Goal: Information Seeking & Learning: Check status

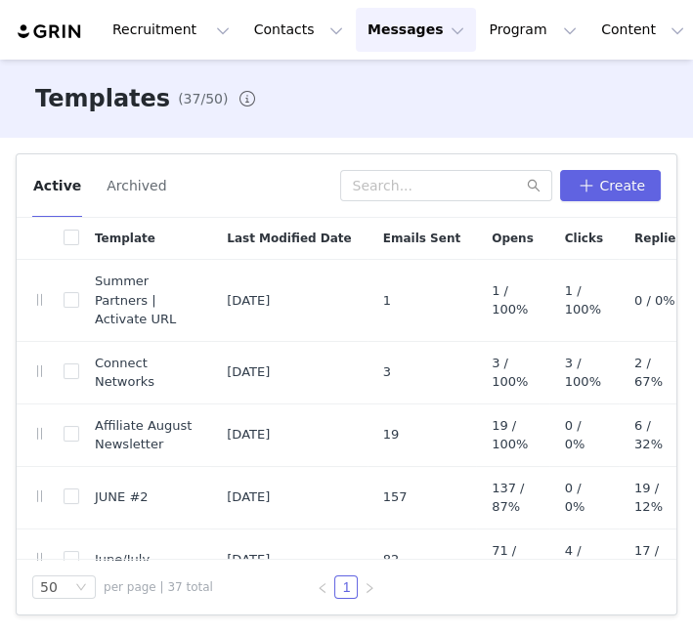
click at [509, 5] on div "Recruitment Recruitment Creator Search Curated Lists Landing Pages Web Extensio…" at bounding box center [346, 30] width 693 height 60
click at [508, 12] on button "Program Program" at bounding box center [532, 30] width 111 height 44
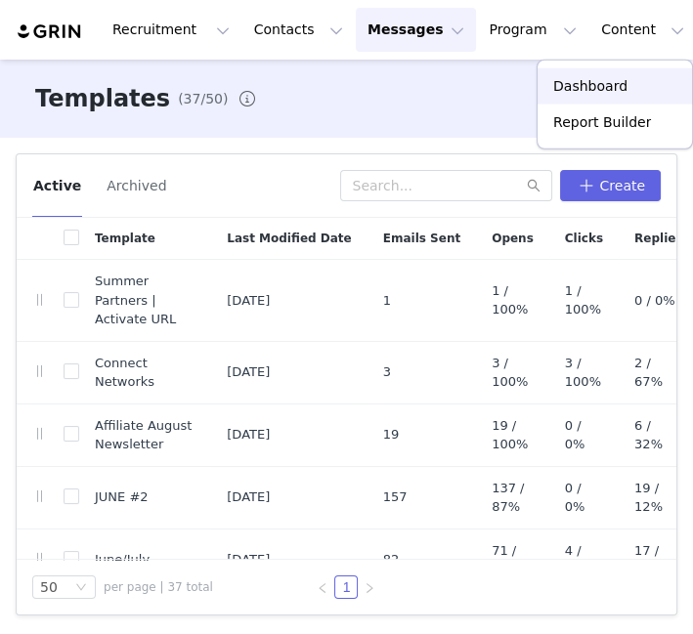
click at [616, 88] on p "Dashboard" at bounding box center [590, 86] width 74 height 21
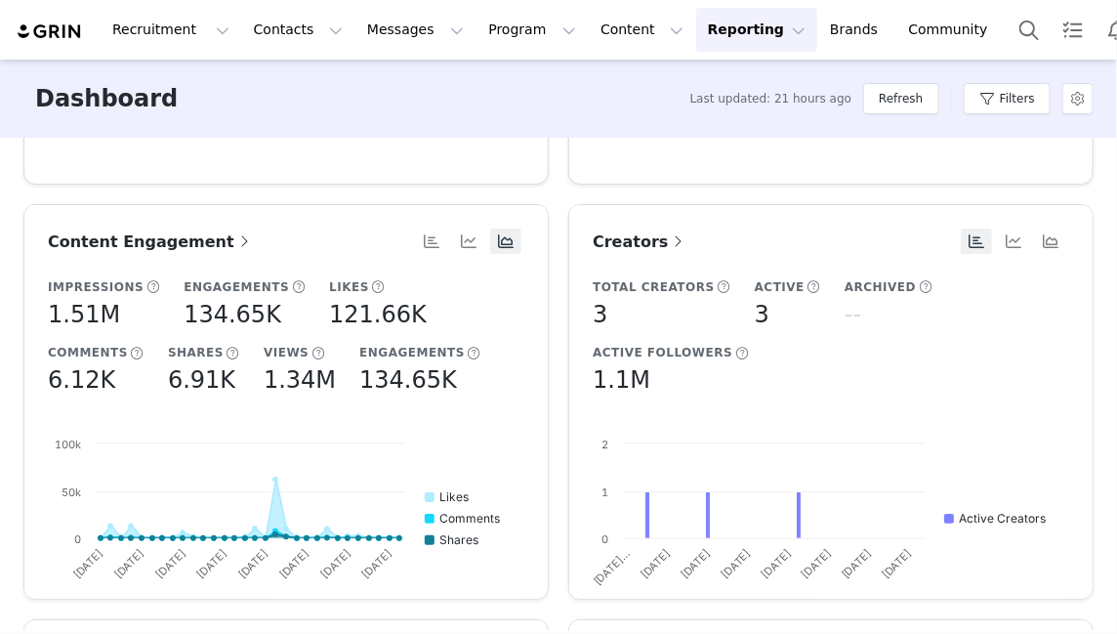
scroll to position [325, 0]
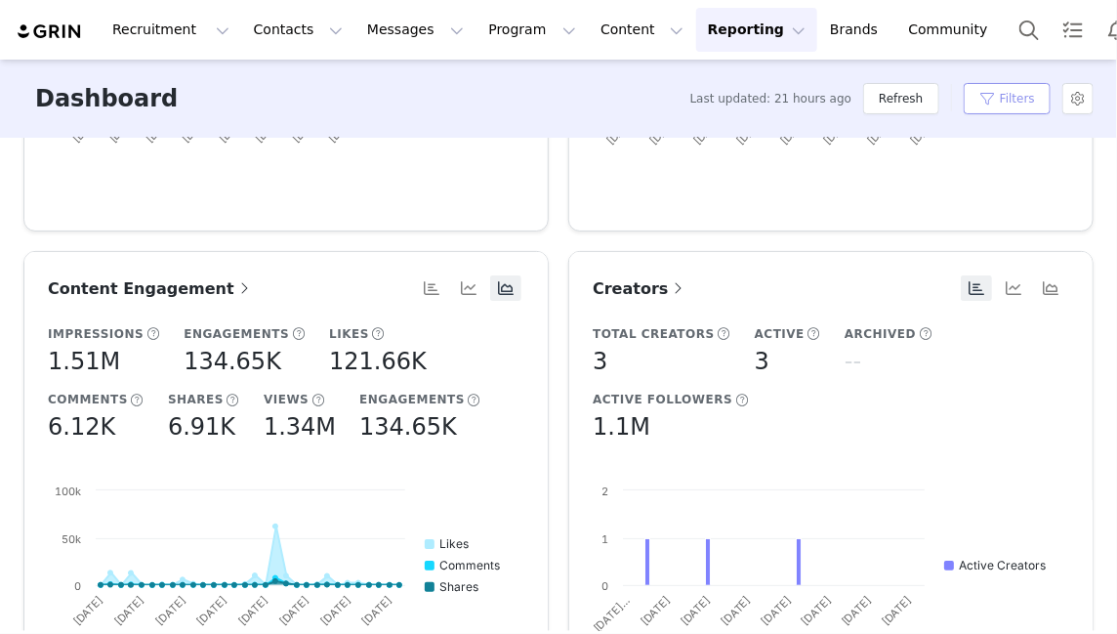
click at [692, 100] on button "Filters" at bounding box center [1007, 98] width 87 height 31
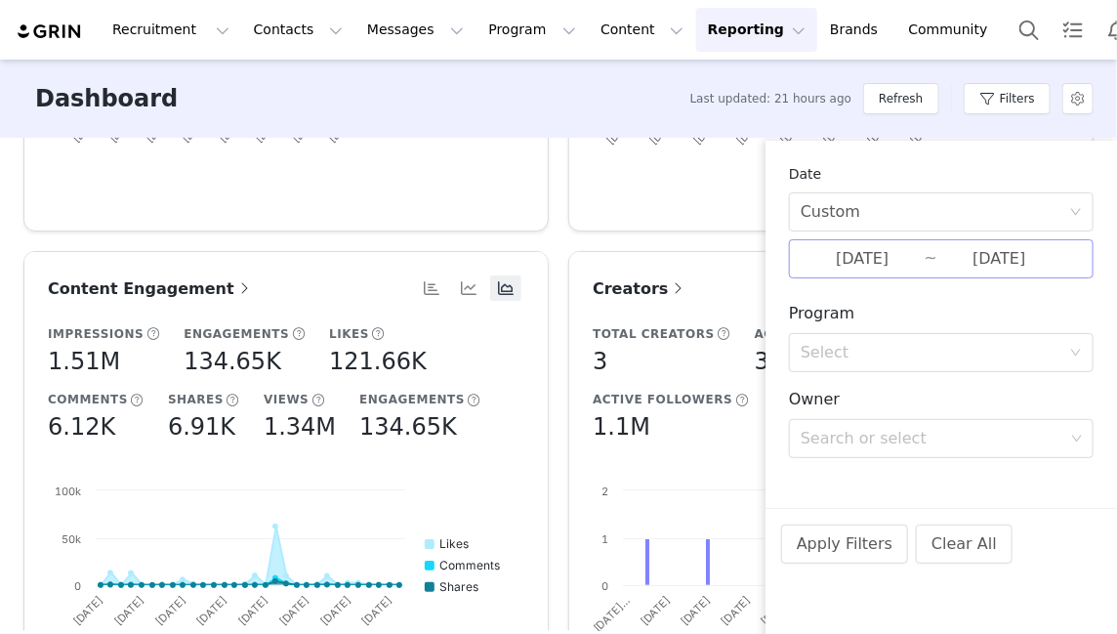
click at [692, 262] on input "[DATE]" at bounding box center [863, 258] width 124 height 25
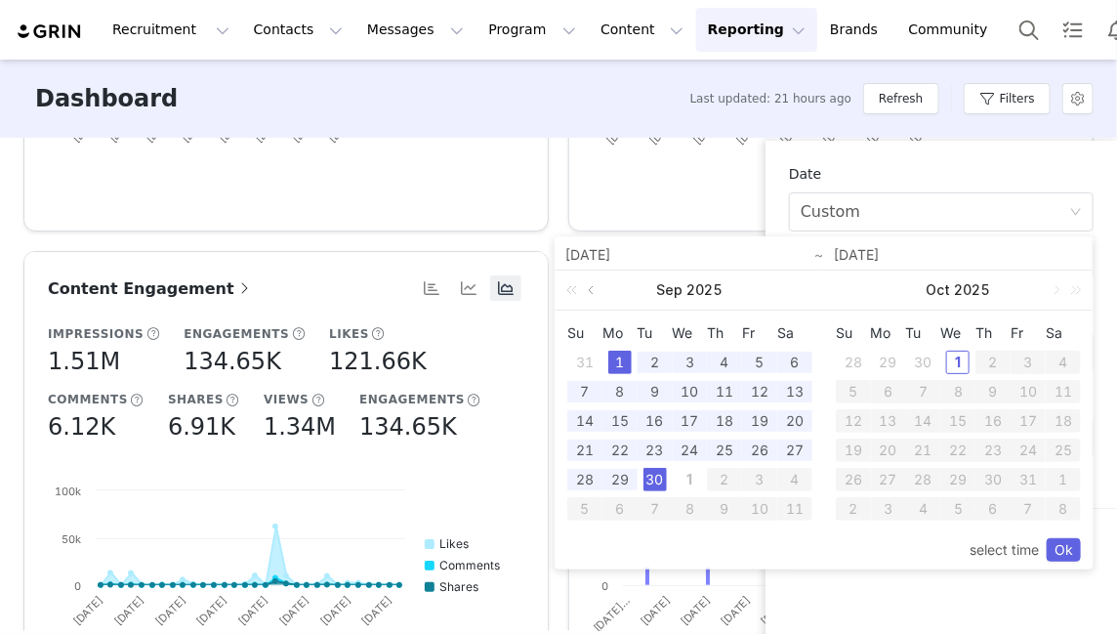
click at [597, 288] on link at bounding box center [593, 290] width 18 height 39
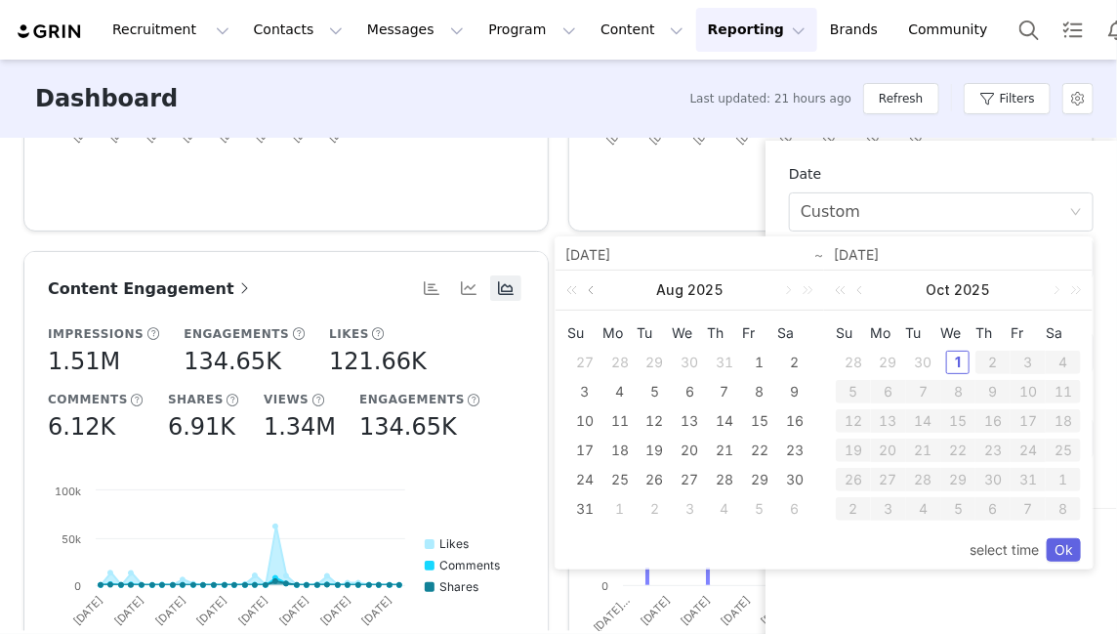
click at [597, 288] on link at bounding box center [593, 290] width 18 height 39
click at [646, 355] on div "1" at bounding box center [655, 362] width 23 height 23
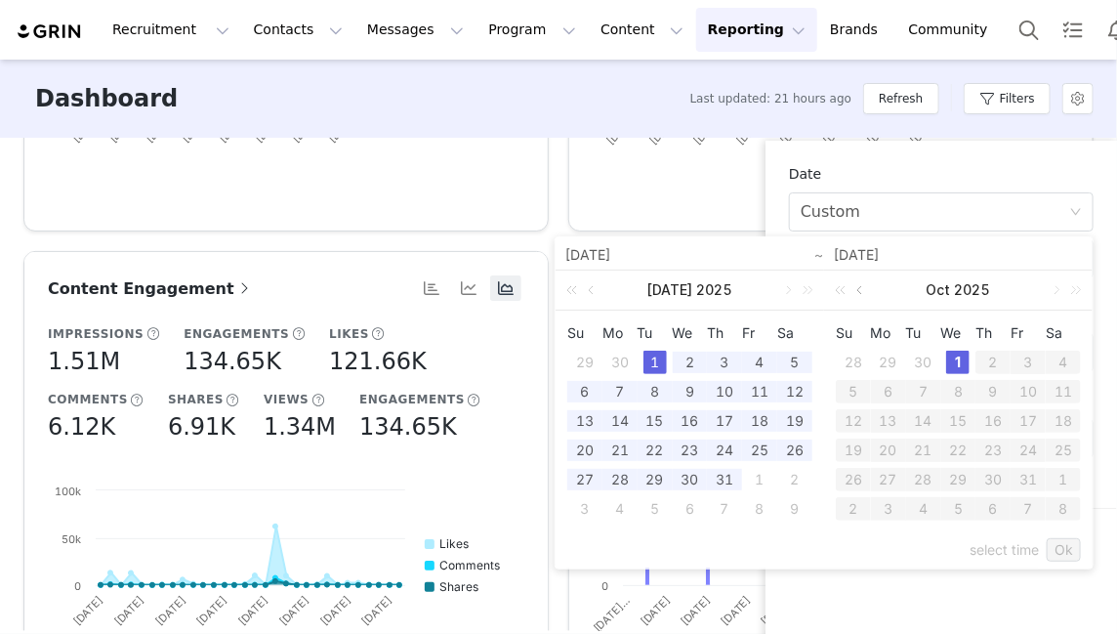
click at [692, 281] on link at bounding box center [862, 290] width 18 height 39
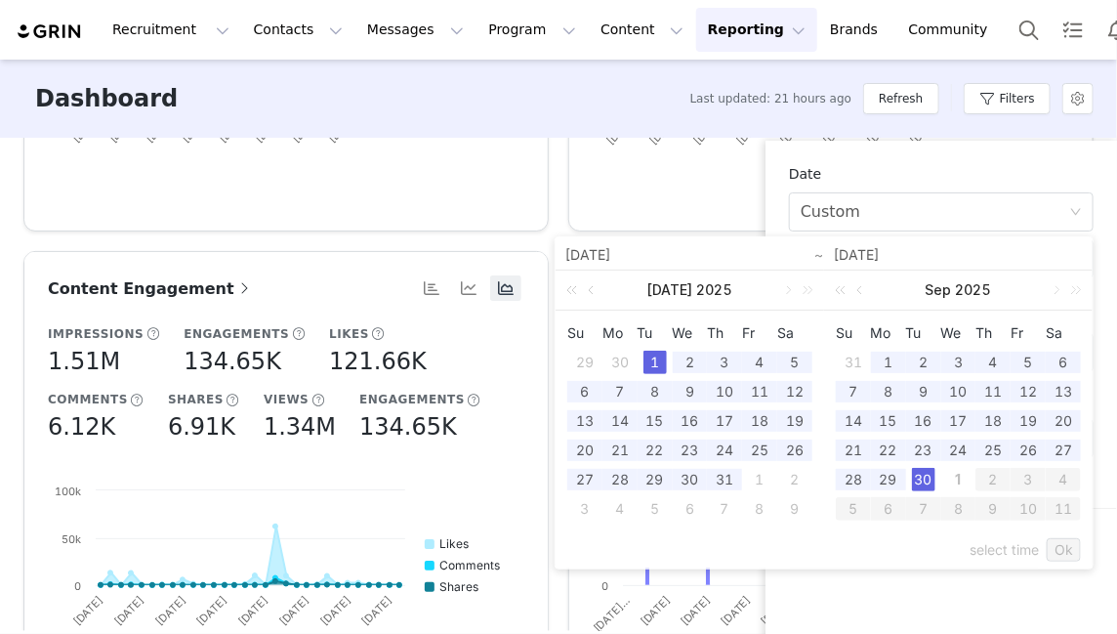
click at [692, 471] on div "30" at bounding box center [923, 479] width 23 height 23
type input "[DATE]"
click at [692, 549] on link "Ok" at bounding box center [1064, 549] width 34 height 23
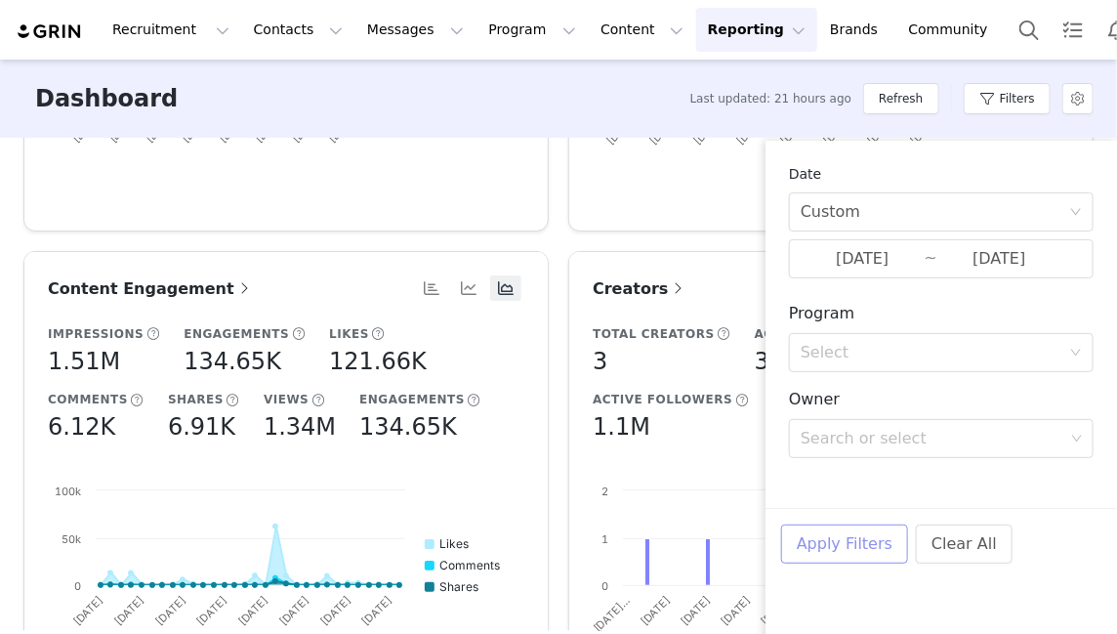
click at [692, 526] on button "Apply Filters" at bounding box center [844, 544] width 127 height 39
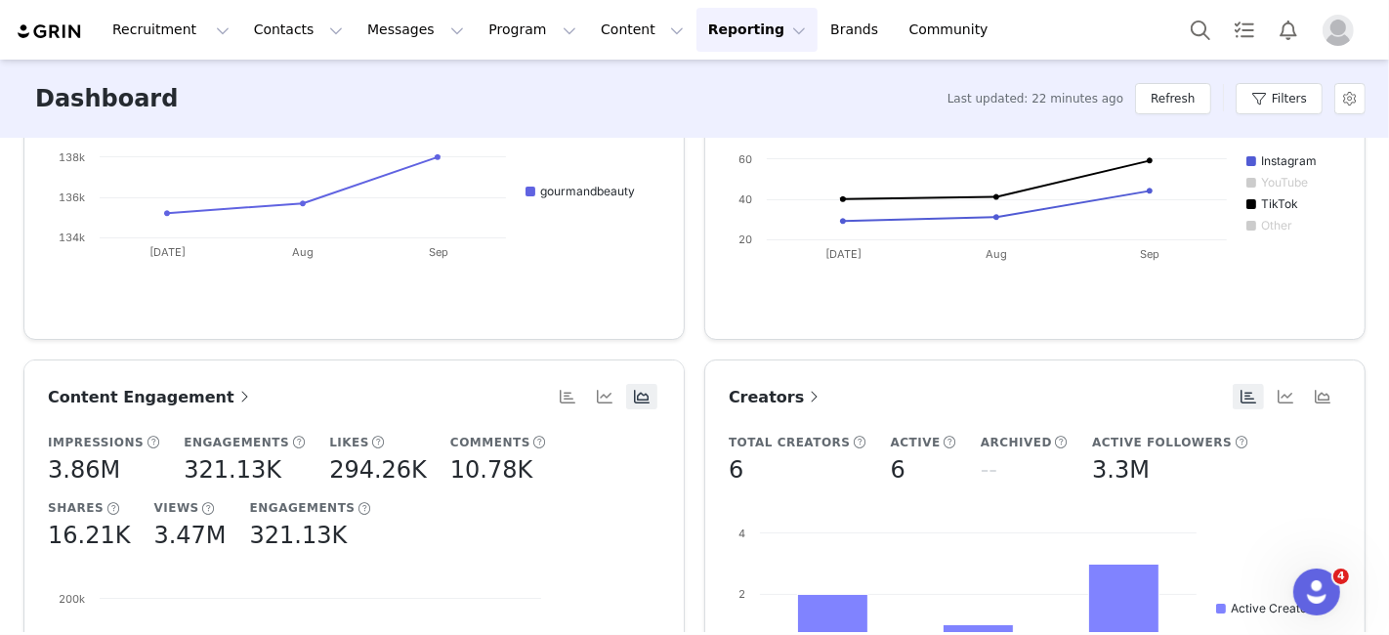
scroll to position [0, 0]
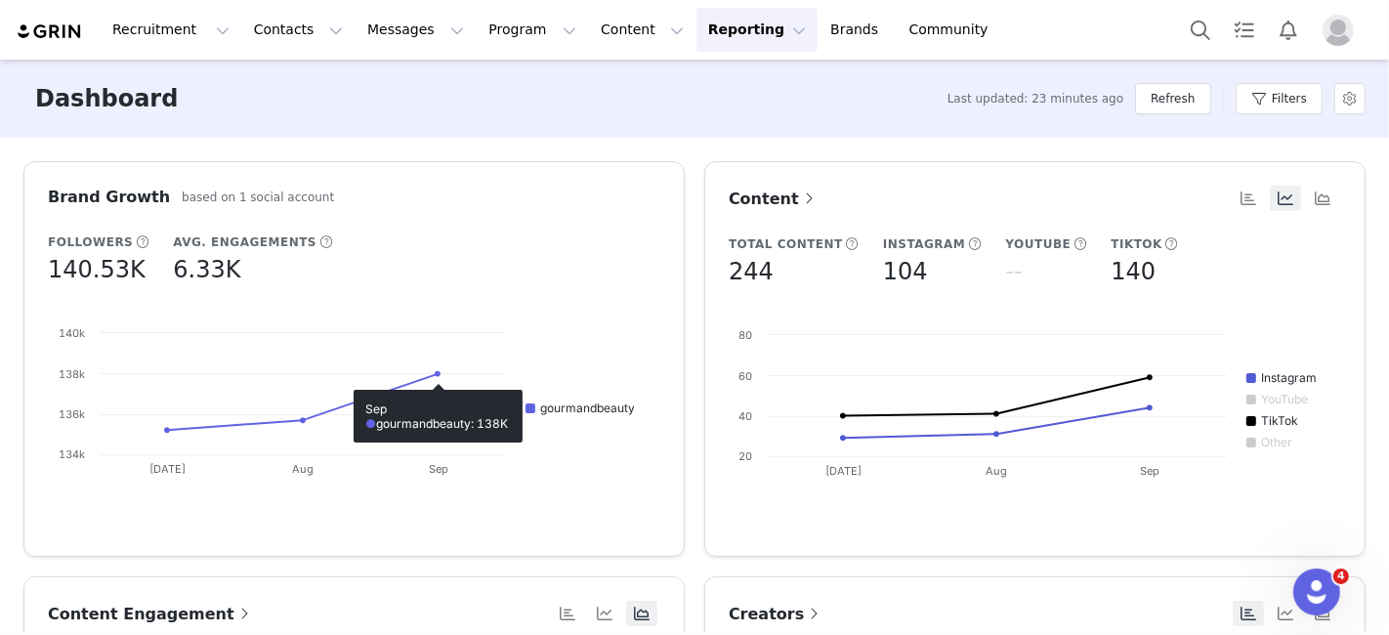
click at [515, 131] on div "Dashboard Last updated: 23 minutes ago Refresh Filters" at bounding box center [694, 99] width 1389 height 78
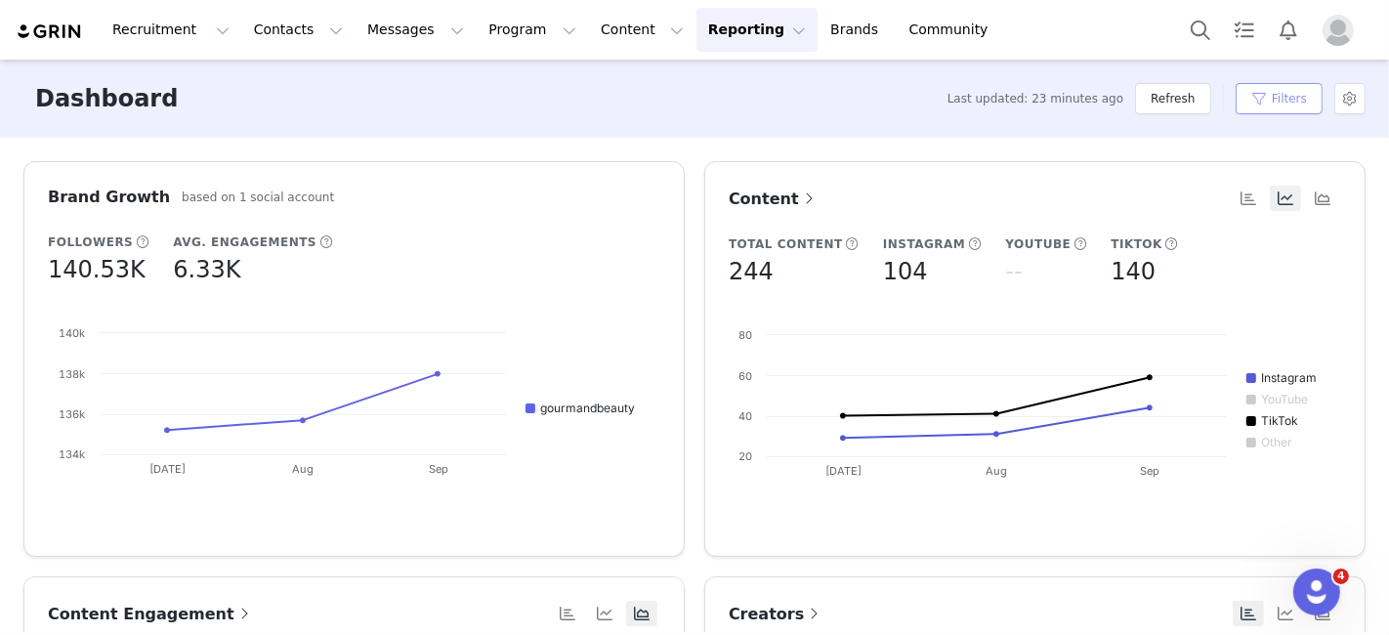
click at [692, 88] on button "Filters" at bounding box center [1279, 98] width 87 height 31
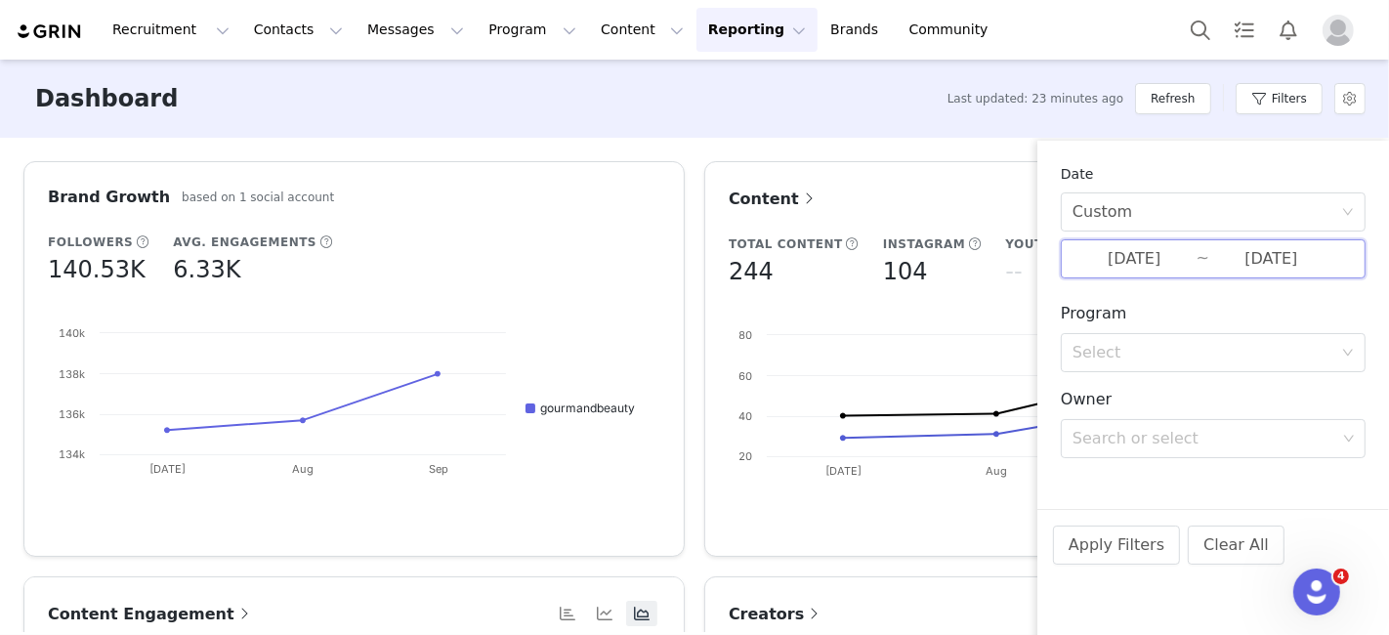
click at [692, 245] on span "[DATE] ~ [DATE]" at bounding box center [1213, 258] width 305 height 39
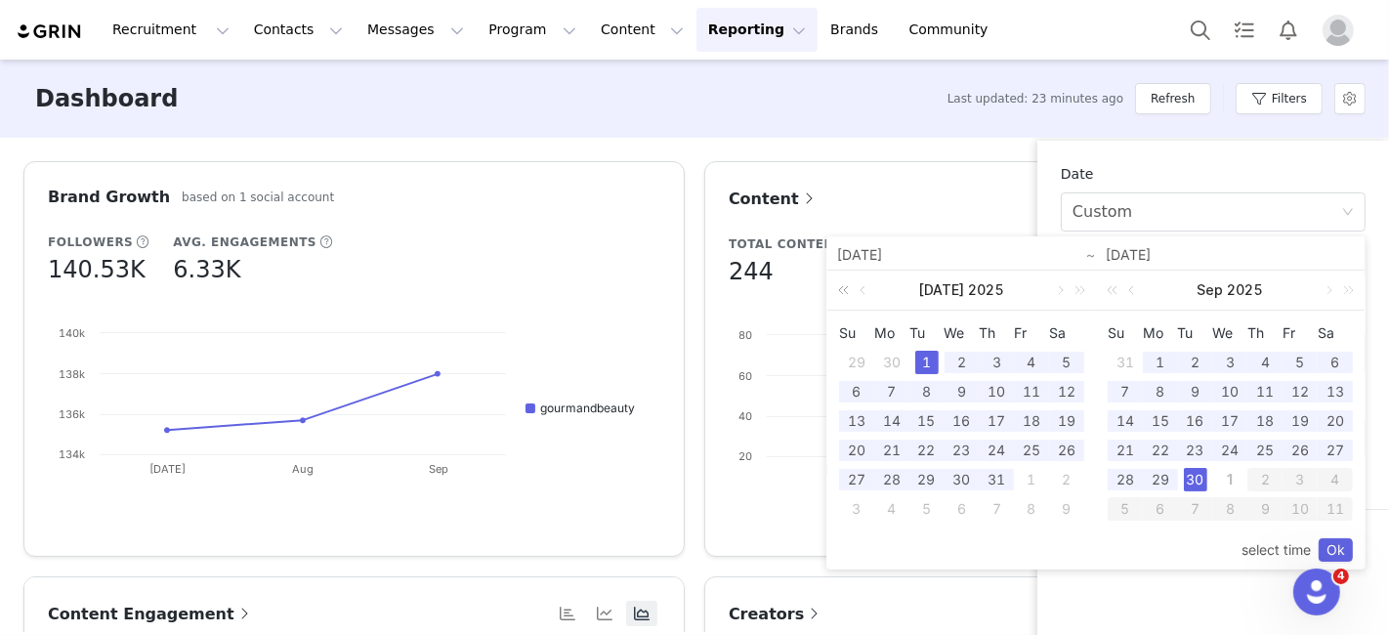
click at [692, 289] on link at bounding box center [846, 290] width 25 height 39
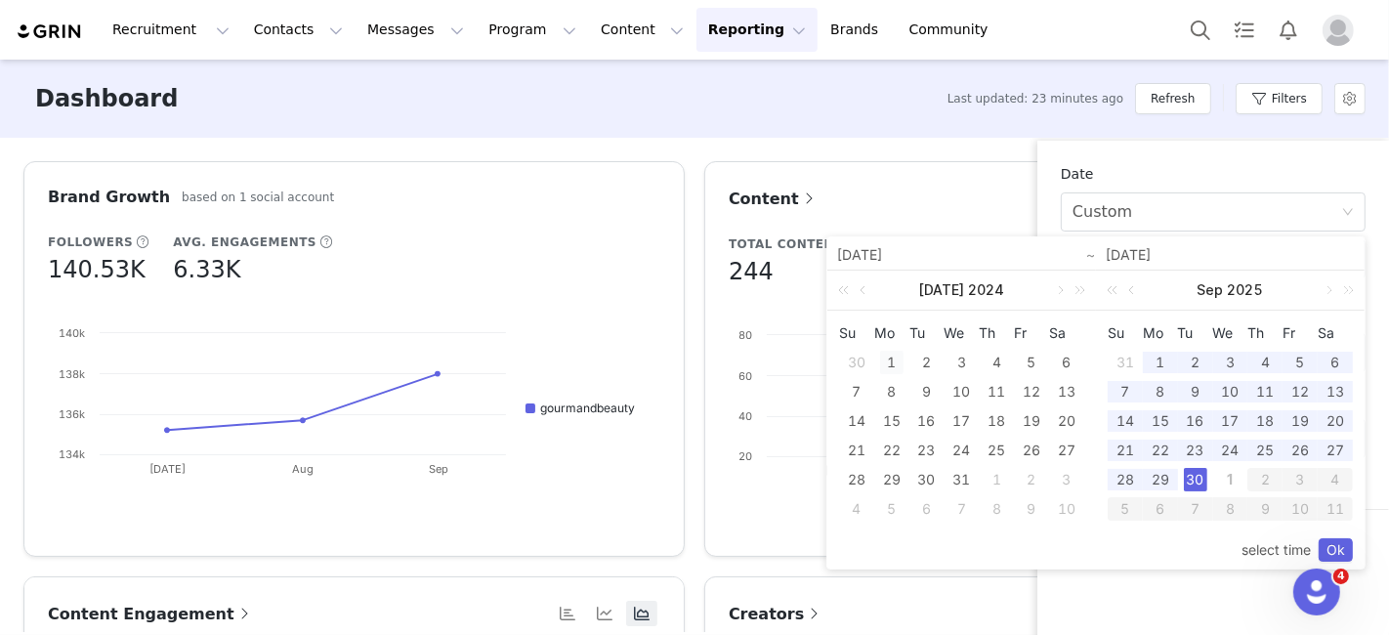
click at [692, 357] on div "1" at bounding box center [891, 362] width 23 height 23
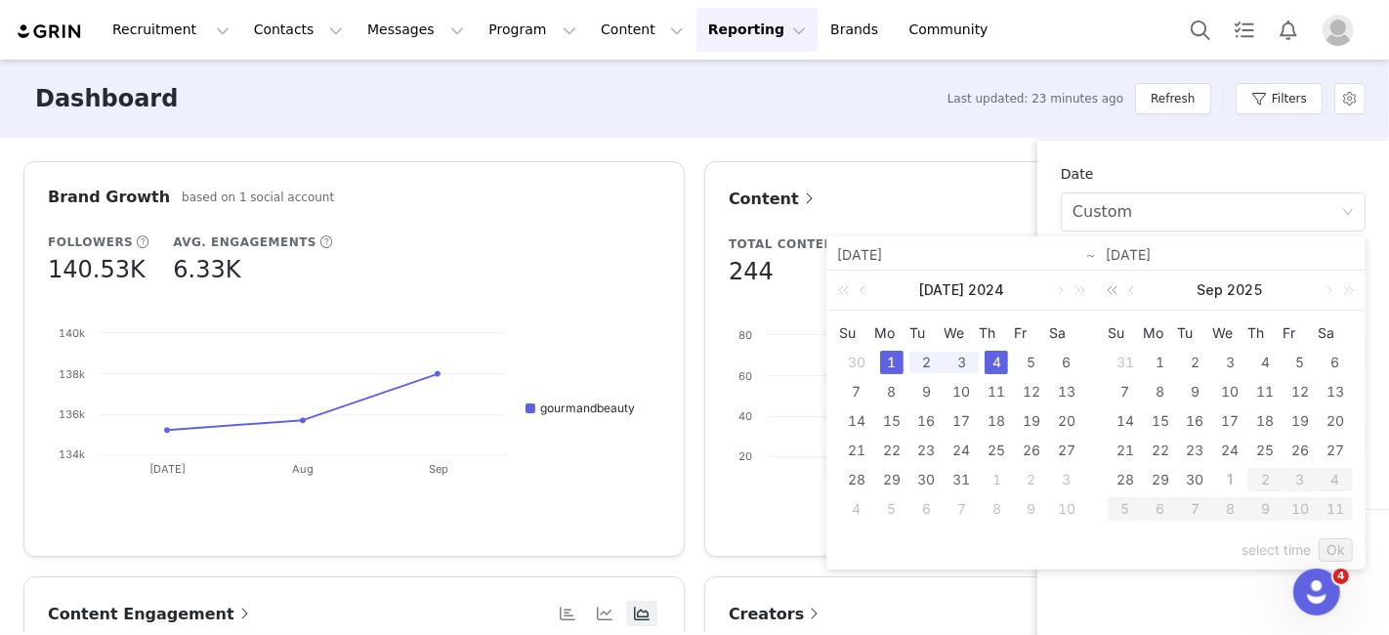
click at [692, 289] on link at bounding box center [1115, 290] width 25 height 39
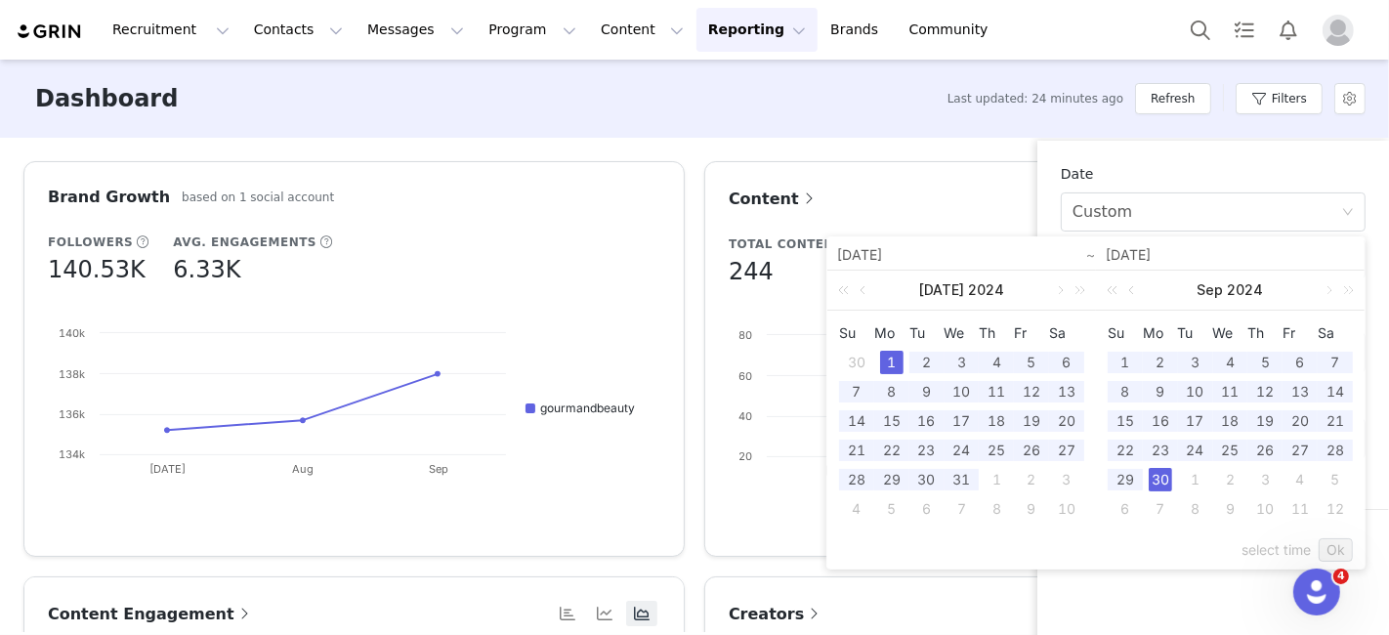
click at [692, 476] on div "30" at bounding box center [1160, 479] width 23 height 23
type input "[DATE]"
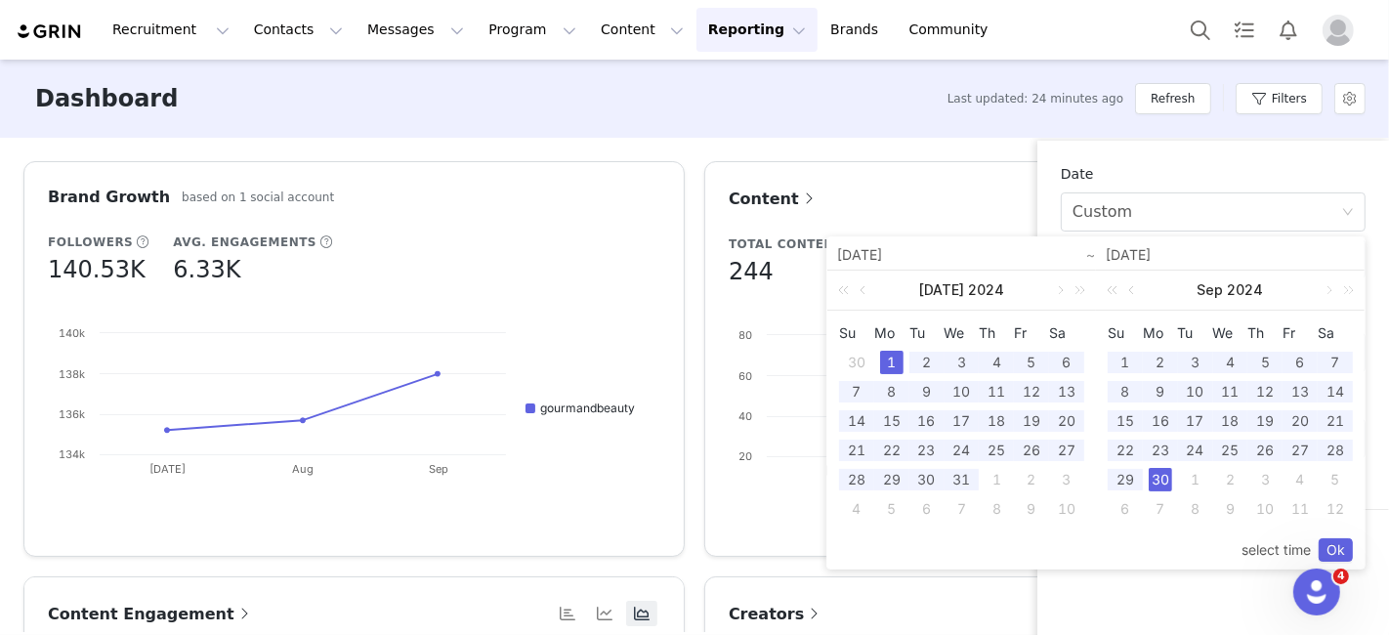
drag, startPoint x: 1341, startPoint y: 541, endPoint x: 1211, endPoint y: 523, distance: 131.2
click at [692, 542] on link "Ok" at bounding box center [1336, 549] width 34 height 23
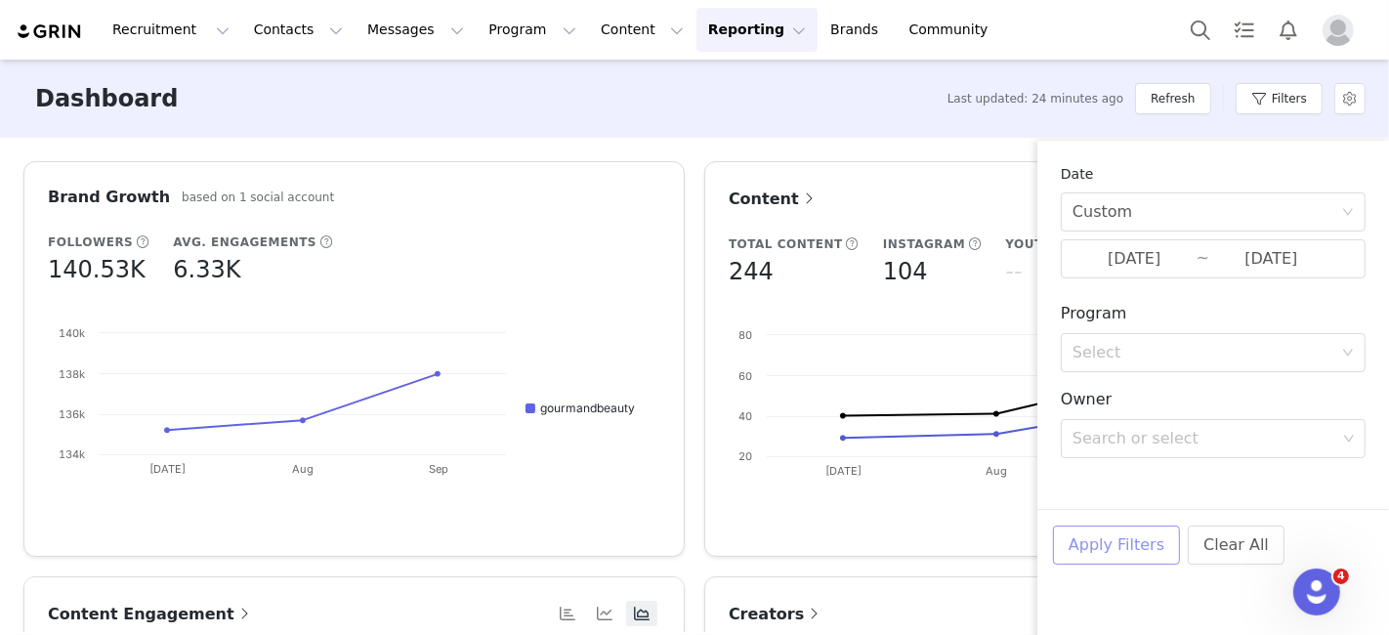
click at [692, 525] on div "Apply Filters Clear All" at bounding box center [1213, 572] width 352 height 126
click at [692, 552] on button "Apply Filters" at bounding box center [1116, 544] width 127 height 39
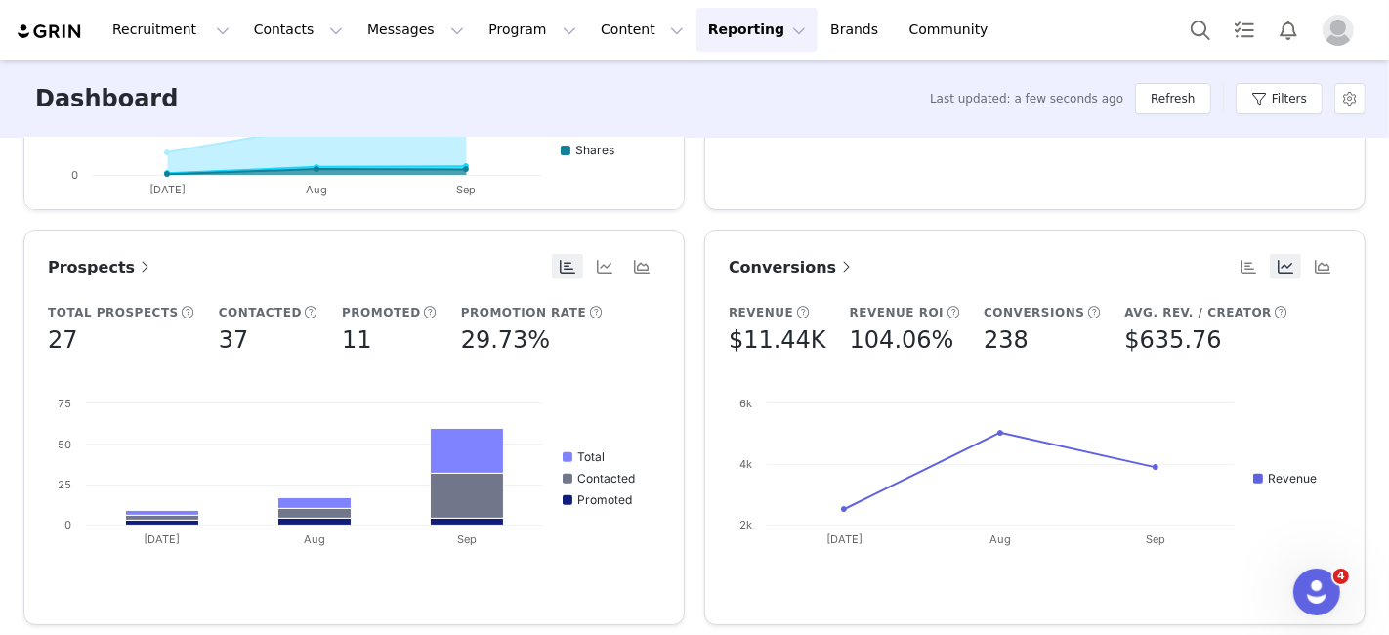
scroll to position [759, 0]
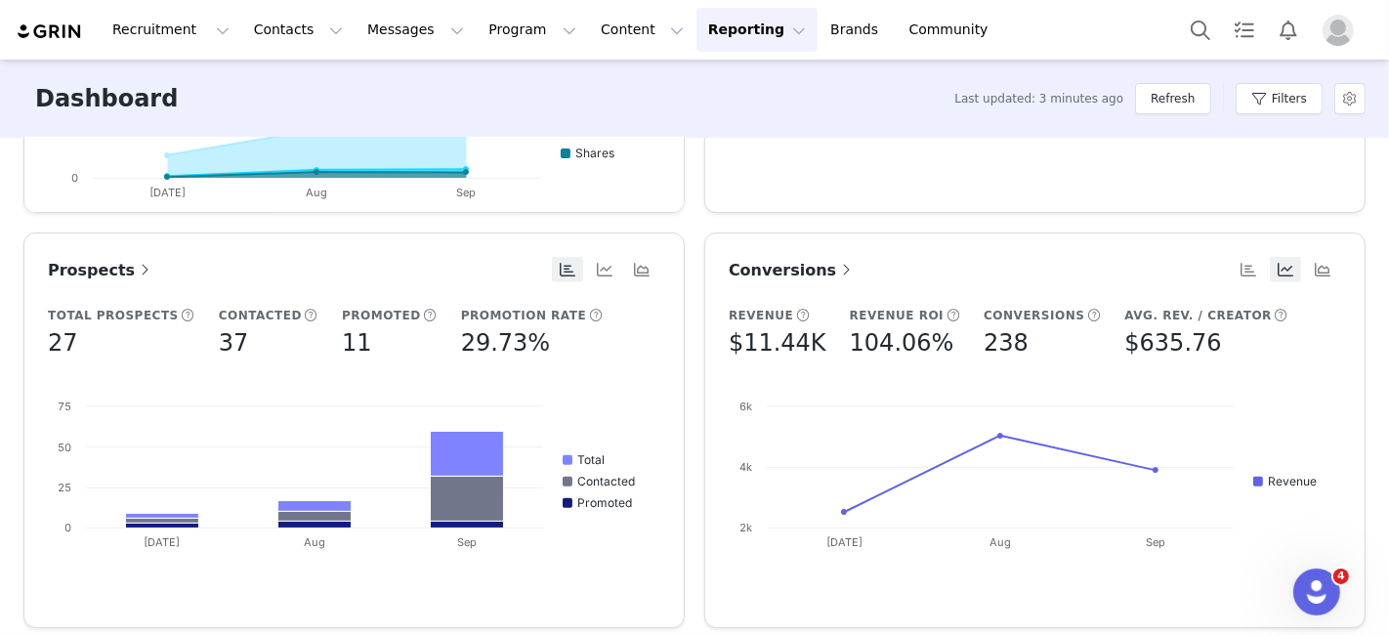
click at [596, 377] on div "Total Prospects 27 Contacted 37 Promoted 11 Promotion Rate 29.73% Created with …" at bounding box center [354, 434] width 612 height 257
click at [546, 157] on rect at bounding box center [350, 130] width 605 height 166
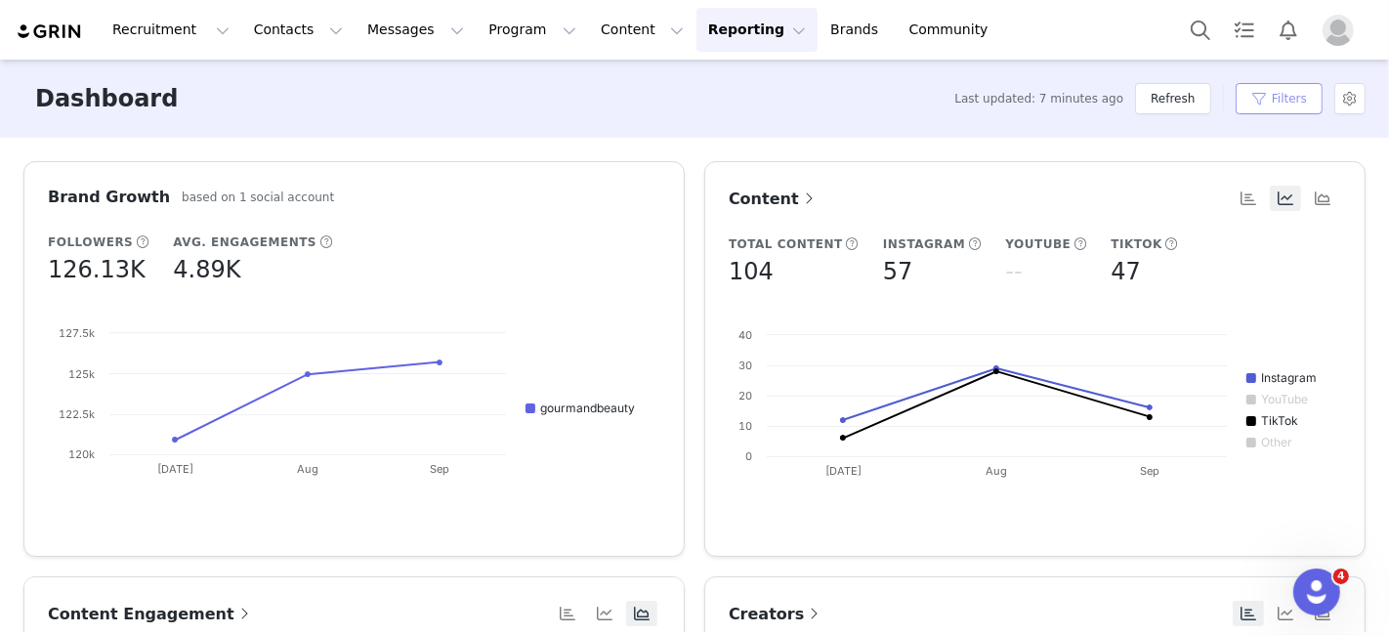
click at [692, 97] on button "Filters" at bounding box center [1279, 98] width 87 height 31
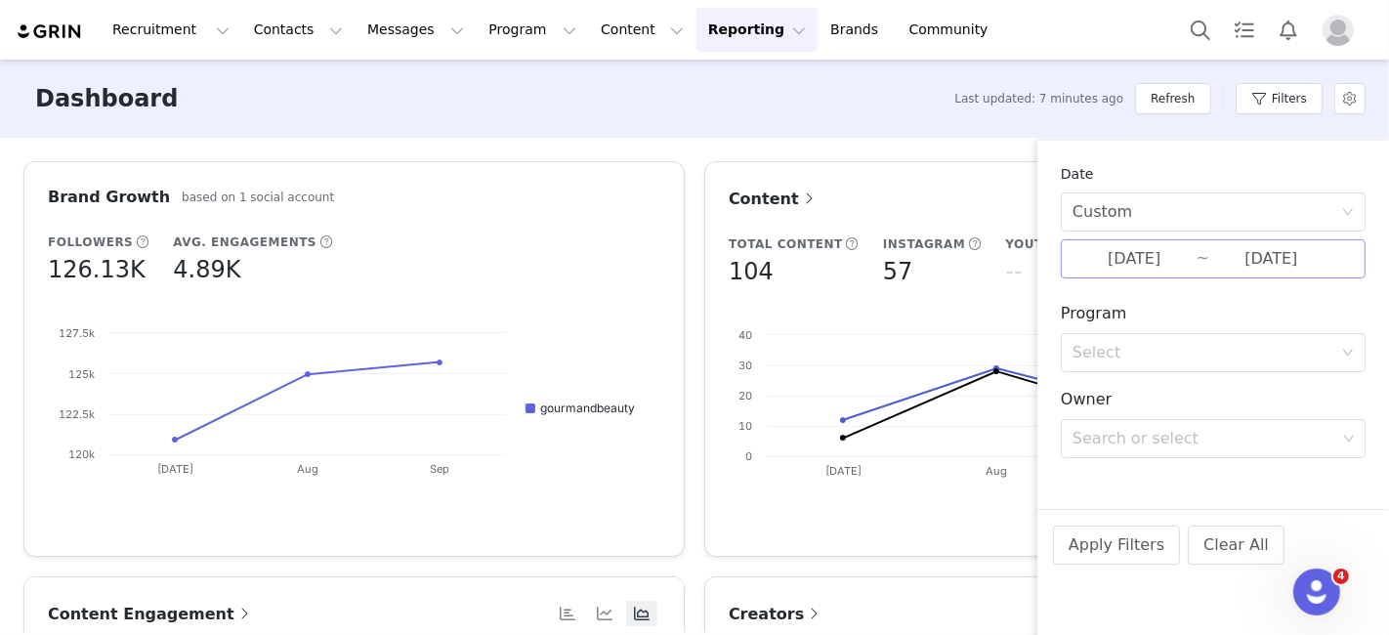
click at [692, 264] on input "[DATE]" at bounding box center [1134, 258] width 124 height 25
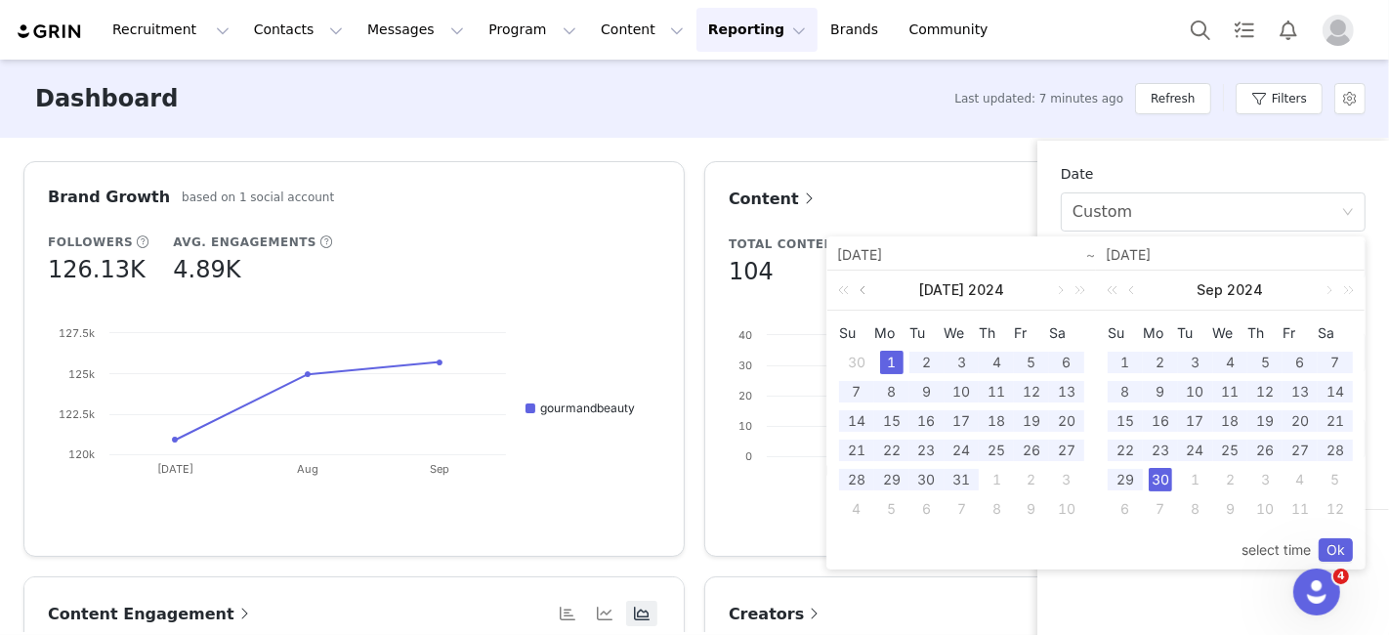
click at [692, 291] on link at bounding box center [865, 290] width 18 height 39
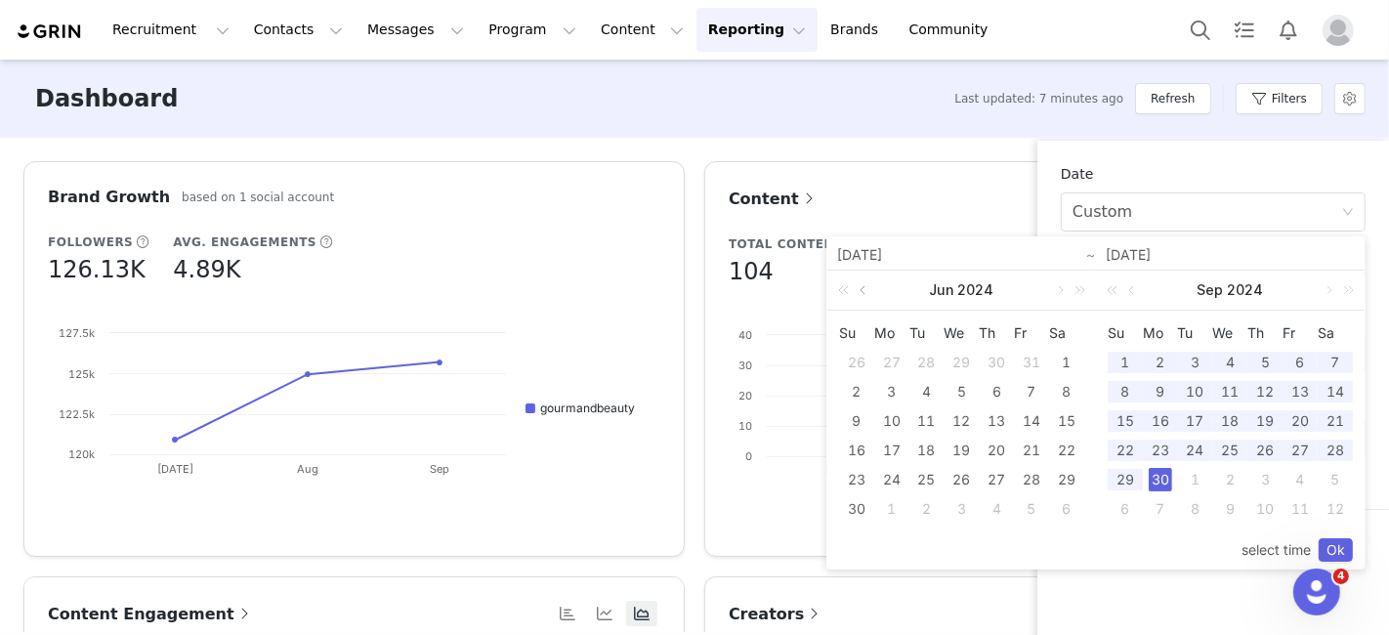
click at [692, 291] on link at bounding box center [865, 290] width 18 height 39
click at [692, 356] on div "1" at bounding box center [960, 362] width 23 height 23
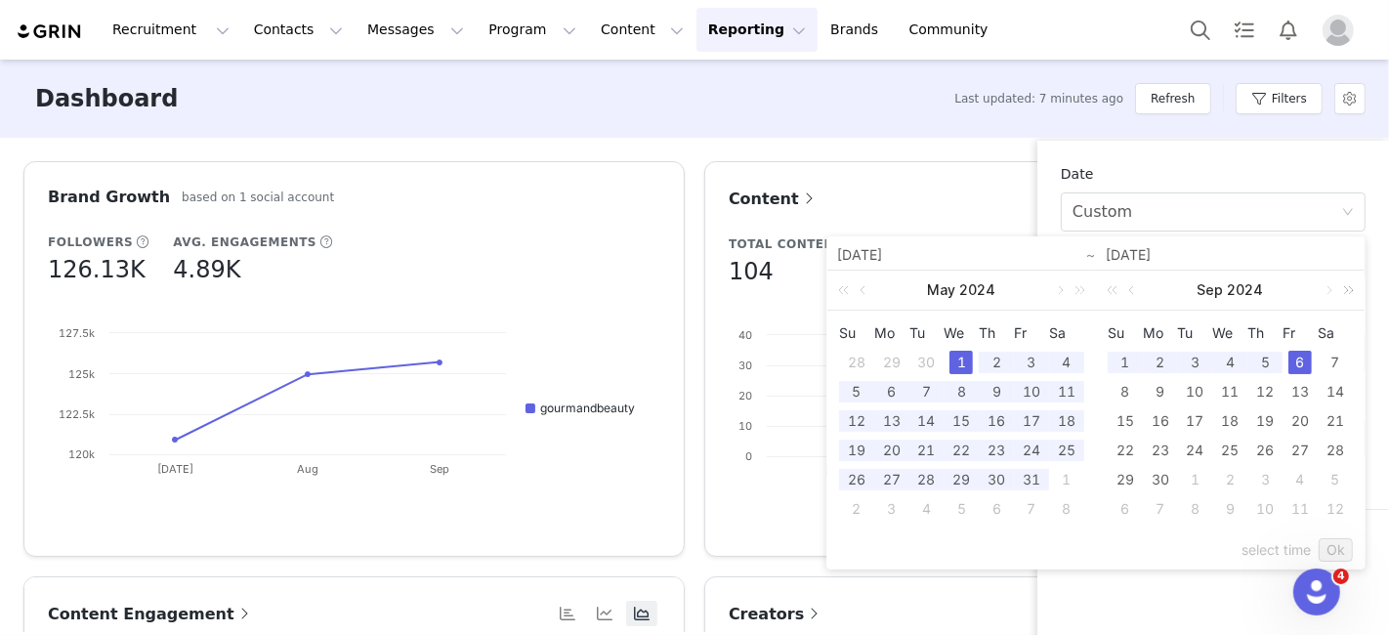
click at [692, 286] on link at bounding box center [1344, 290] width 25 height 39
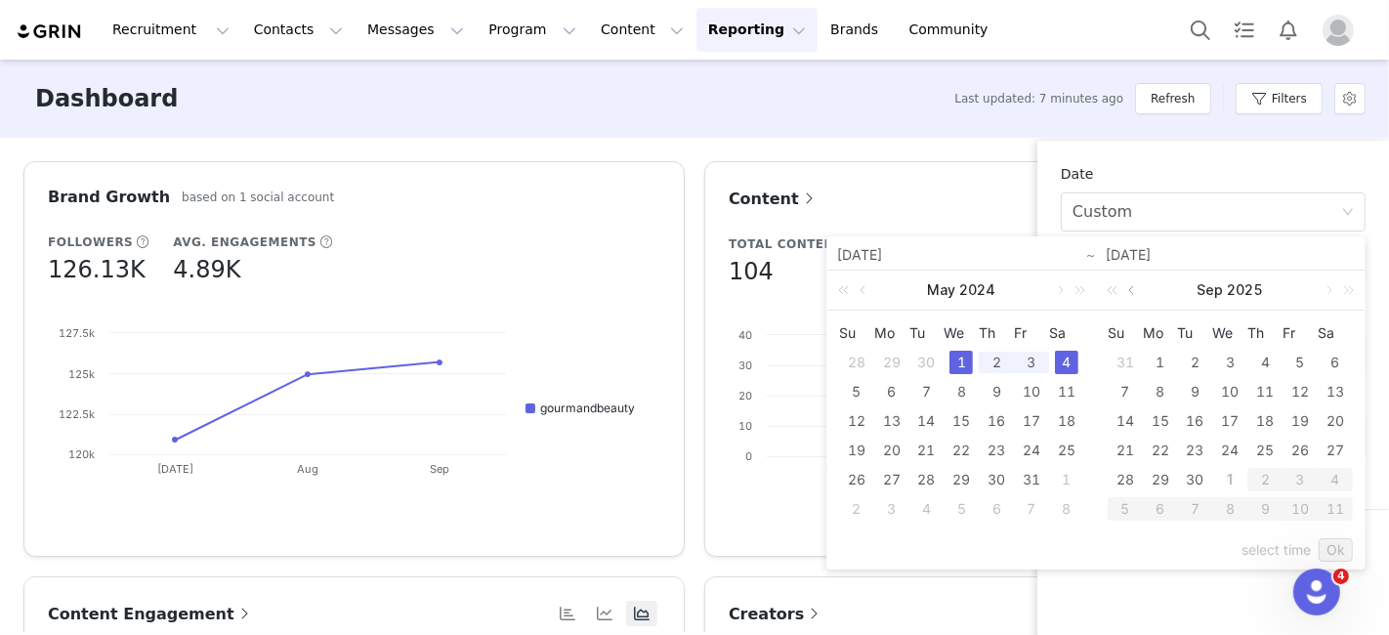
click at [692, 285] on link at bounding box center [1133, 290] width 18 height 39
click at [692, 288] on link at bounding box center [1115, 290] width 25 height 39
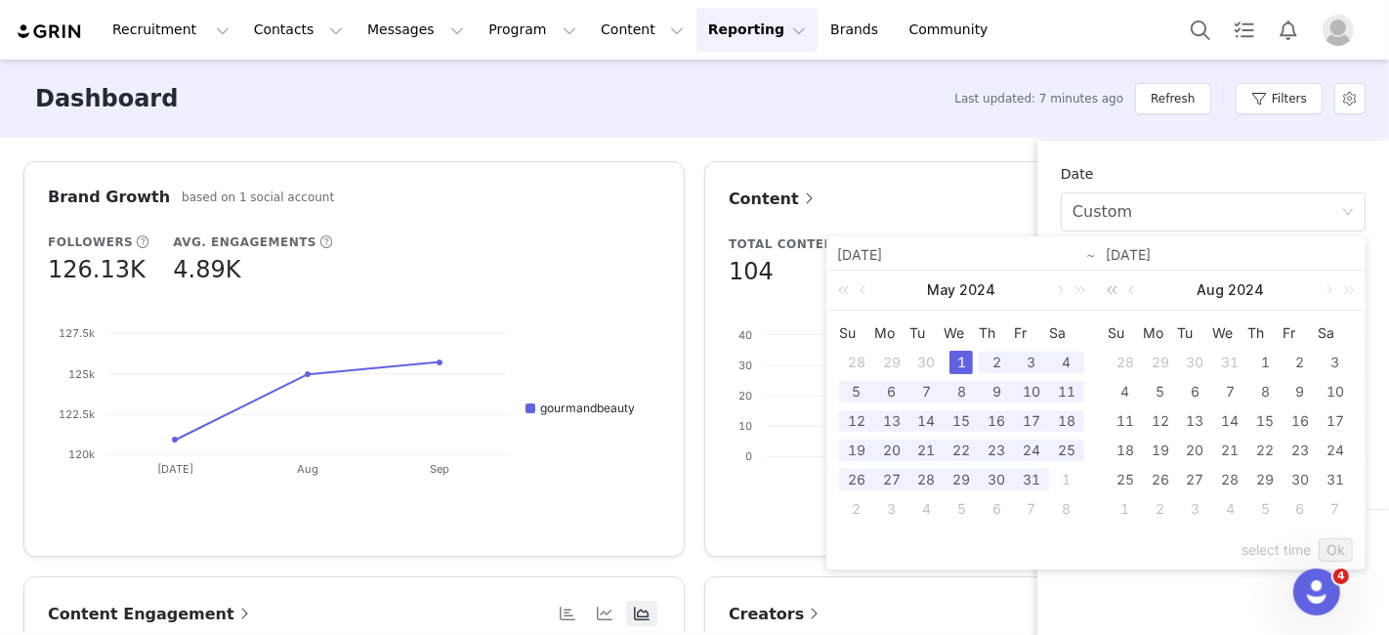
click at [692, 287] on link at bounding box center [1115, 290] width 25 height 39
click at [692, 294] on link at bounding box center [1344, 290] width 25 height 39
click at [692, 290] on link at bounding box center [1133, 290] width 18 height 39
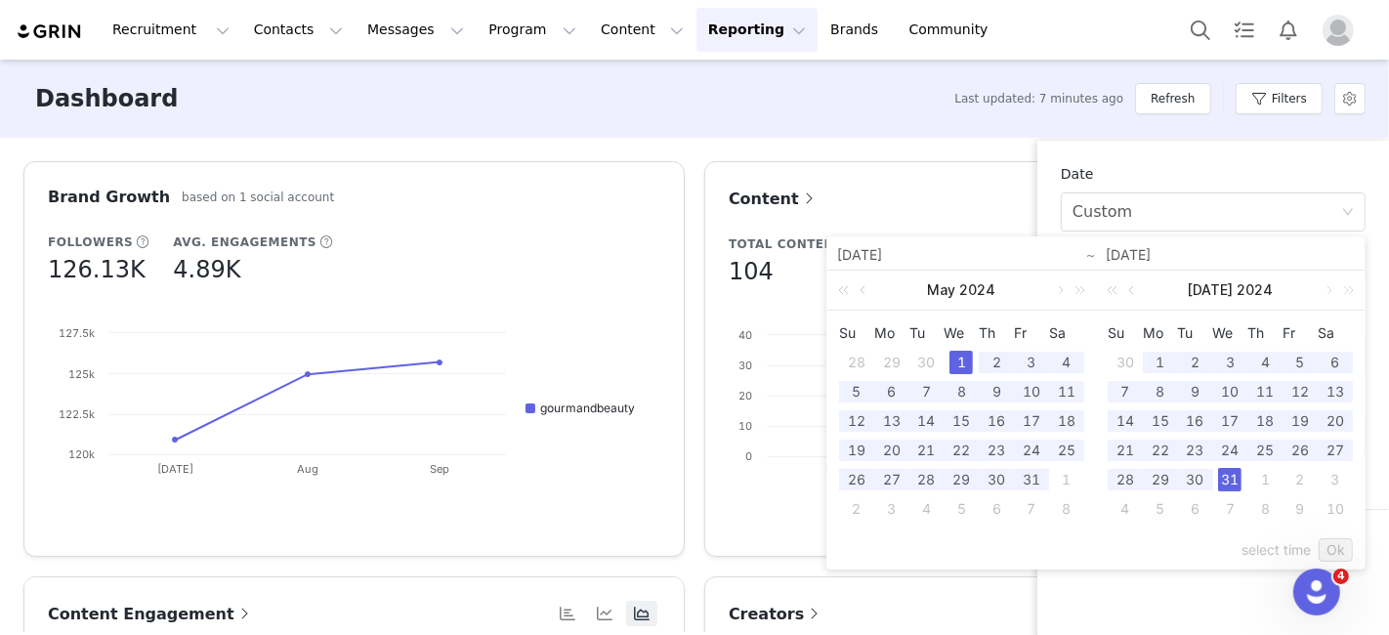
click at [692, 489] on div "31" at bounding box center [1229, 479] width 23 height 23
type input "[DATE]"
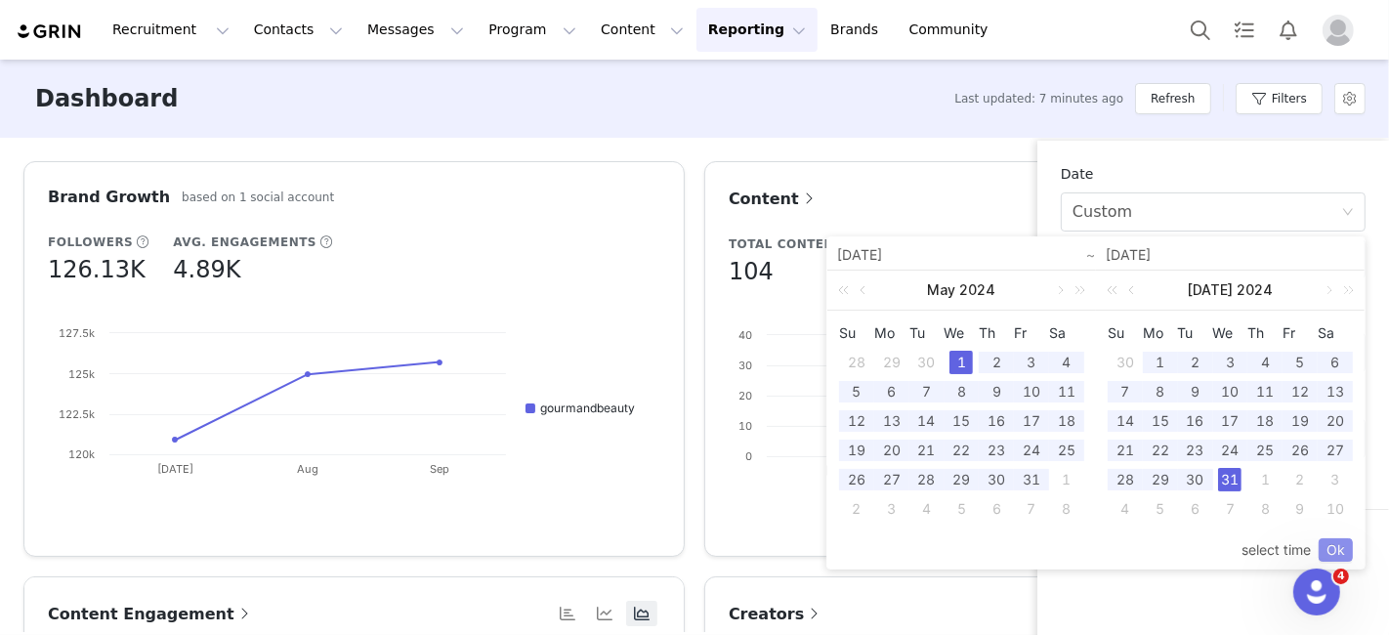
click at [692, 549] on link "Ok" at bounding box center [1336, 549] width 34 height 23
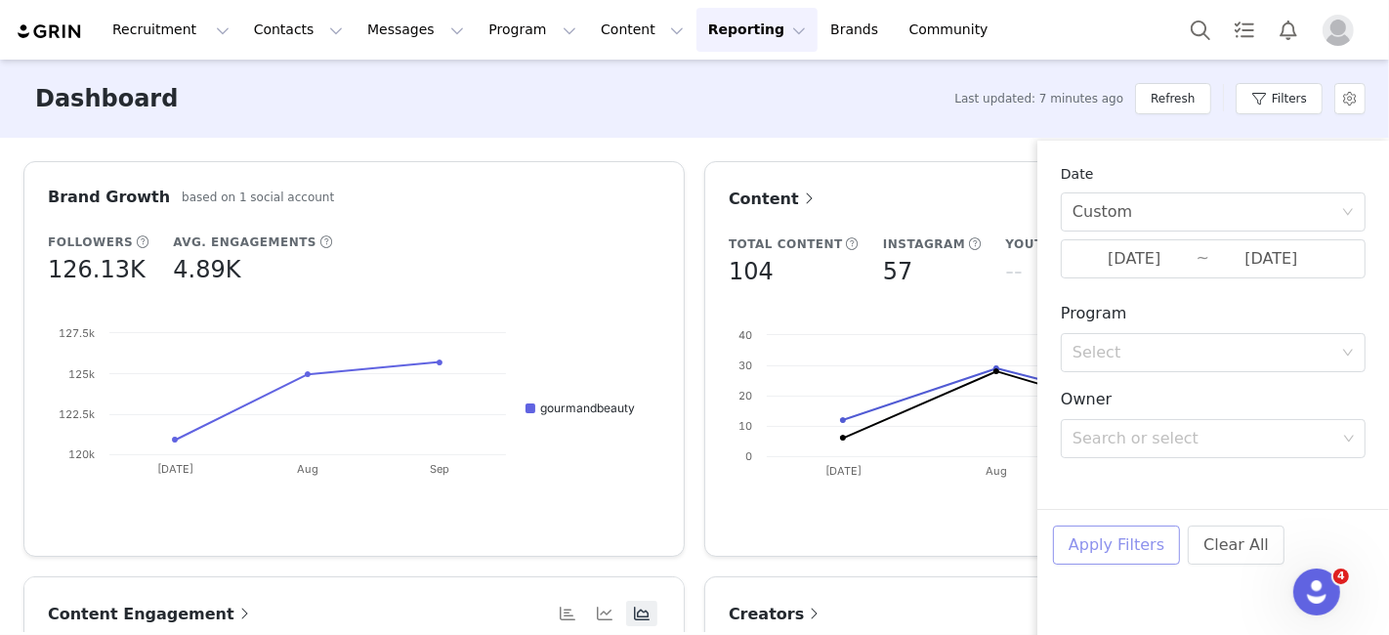
click at [692, 542] on button "Apply Filters" at bounding box center [1116, 544] width 127 height 39
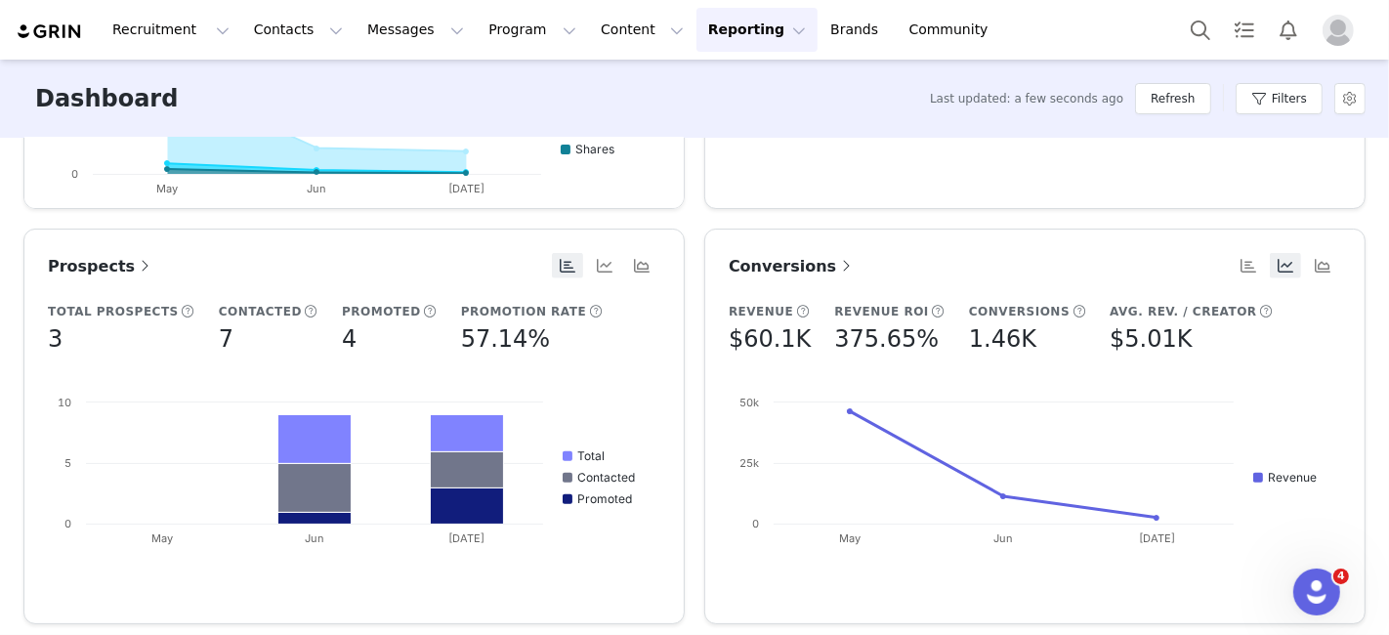
scroll to position [764, 0]
click at [567, 422] on rect at bounding box center [350, 475] width 605 height 166
click at [40, 131] on div "Dashboard Last updated: 3 minutes ago Refresh Filters" at bounding box center [694, 99] width 1389 height 78
click at [532, 96] on div "Dashboard Last updated: 3 minutes ago Refresh Filters" at bounding box center [694, 99] width 1389 height 78
